Goal: Find specific page/section: Find specific page/section

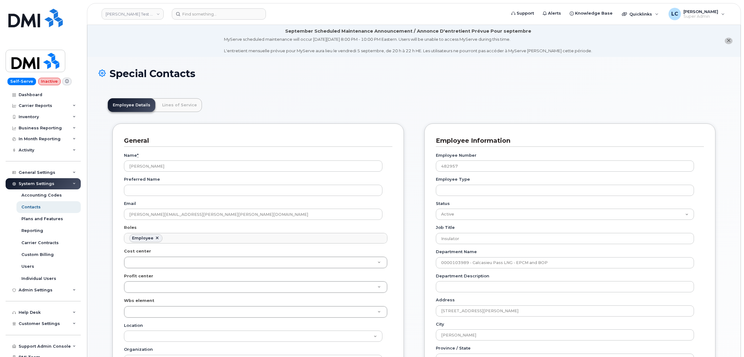
scroll to position [19, 0]
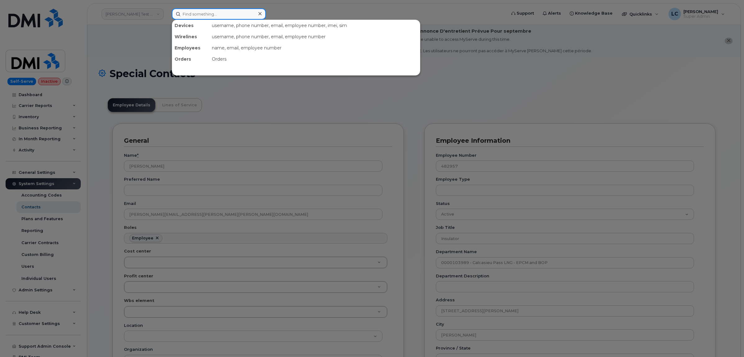
click at [242, 9] on input at bounding box center [219, 13] width 94 height 11
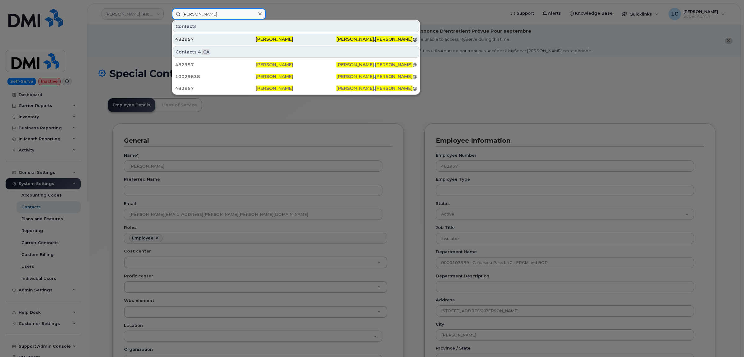
type input "[PERSON_NAME]"
click at [290, 36] on div "[PERSON_NAME]" at bounding box center [296, 39] width 80 height 11
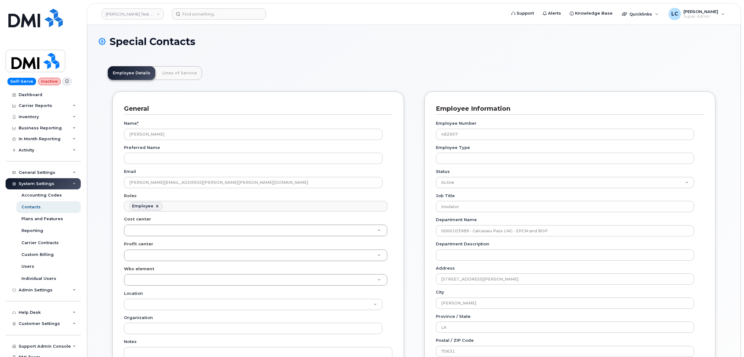
scroll to position [19, 0]
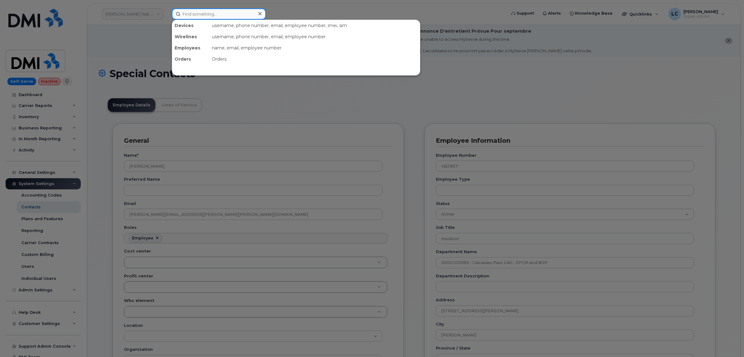
click at [209, 12] on input at bounding box center [219, 13] width 94 height 11
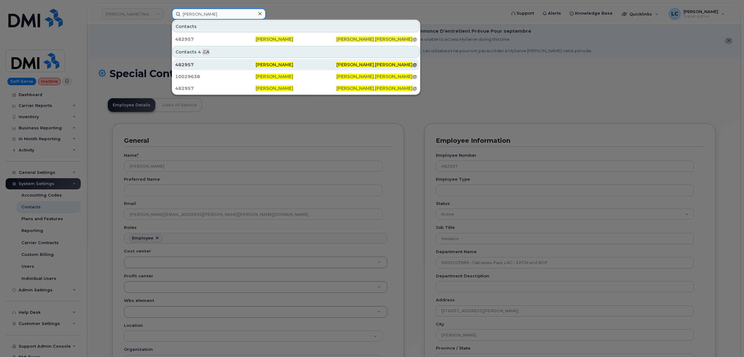
type input "[PERSON_NAME]"
click at [281, 66] on span "[PERSON_NAME]" at bounding box center [275, 65] width 38 height 6
